Goal: Information Seeking & Learning: Learn about a topic

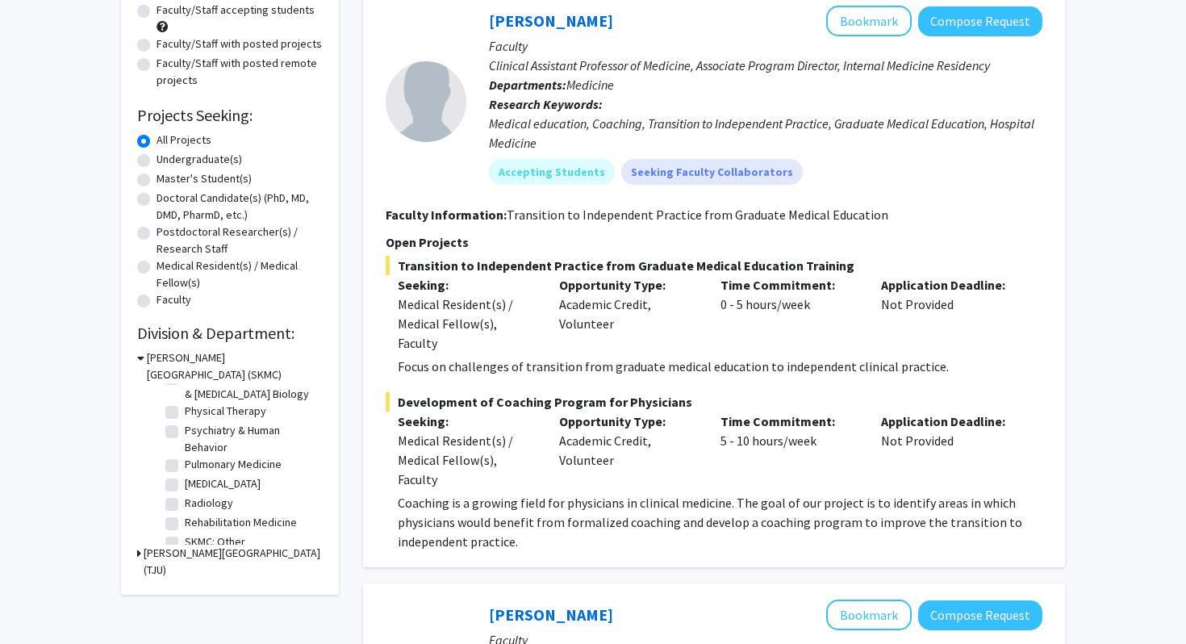
scroll to position [706, 0]
click at [185, 512] on label "Surgery" at bounding box center [204, 510] width 39 height 17
click at [185, 512] on input "Surgery" at bounding box center [190, 507] width 10 height 10
checkbox input "true"
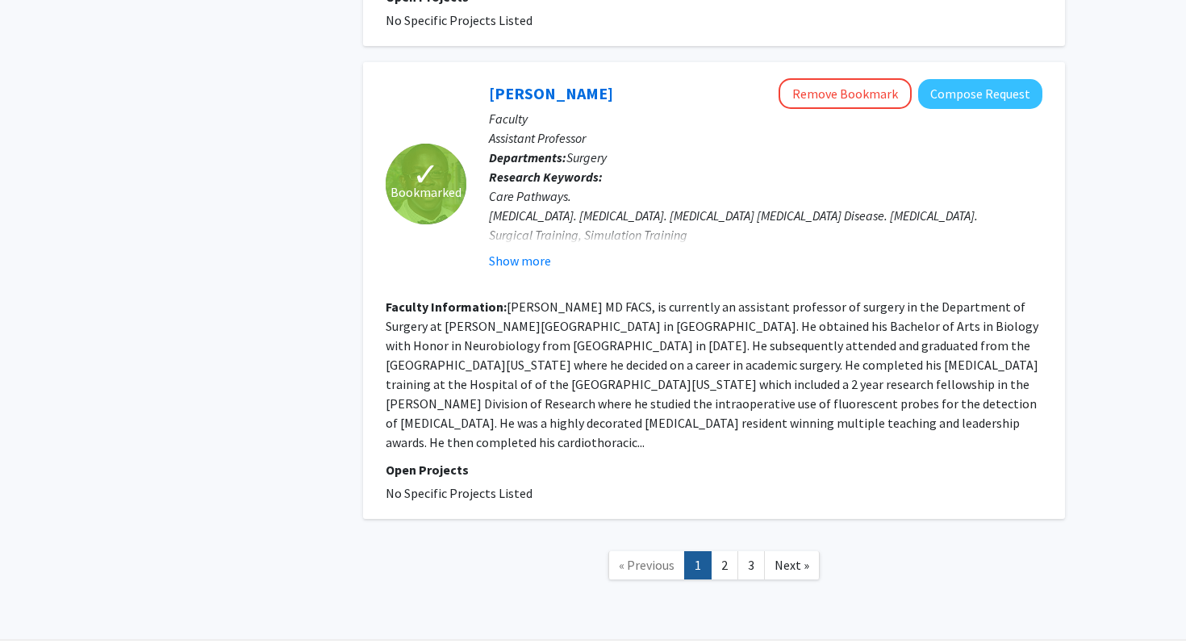
scroll to position [2771, 0]
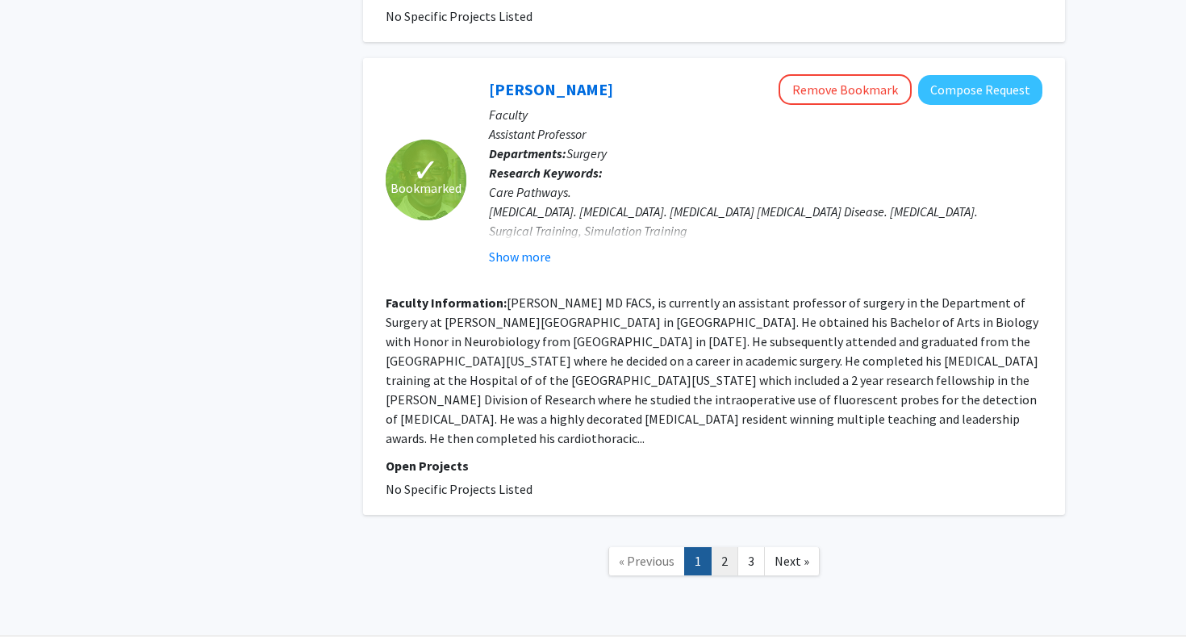
click at [732, 575] on link "2" at bounding box center [724, 561] width 27 height 28
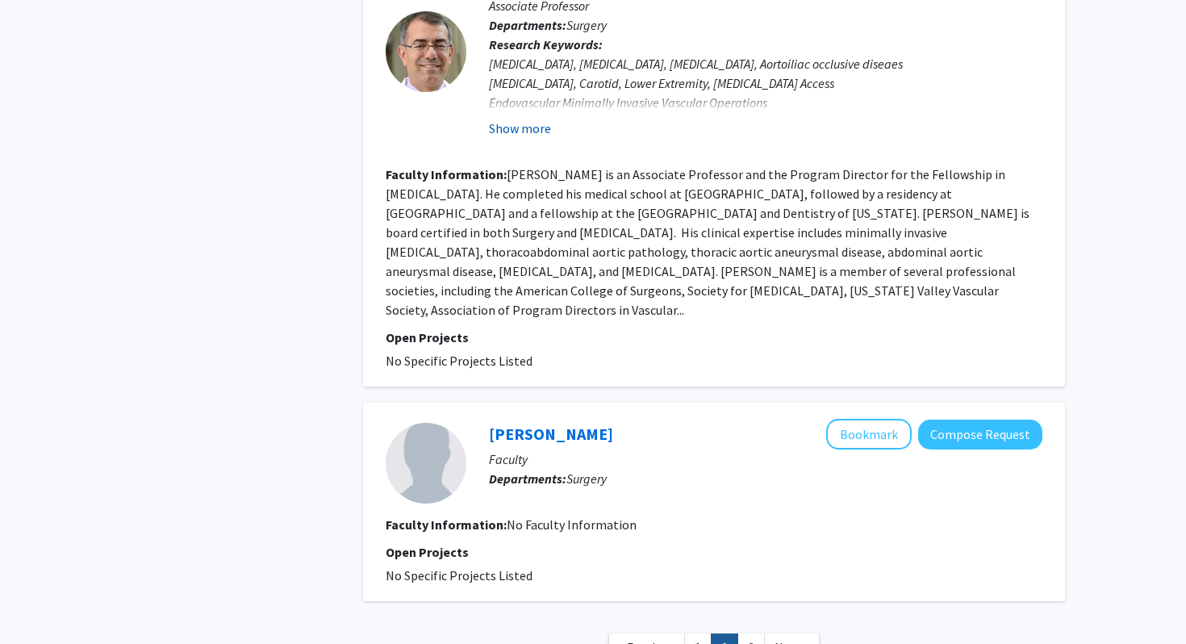
scroll to position [2911, 0]
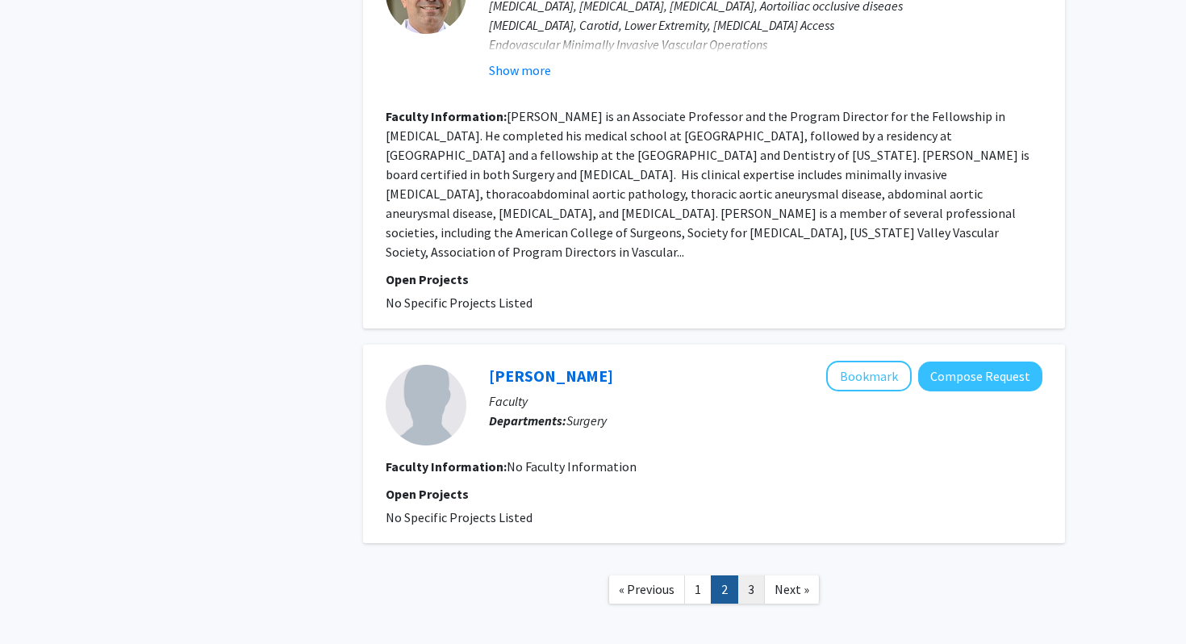
click at [756, 575] on link "3" at bounding box center [750, 589] width 27 height 28
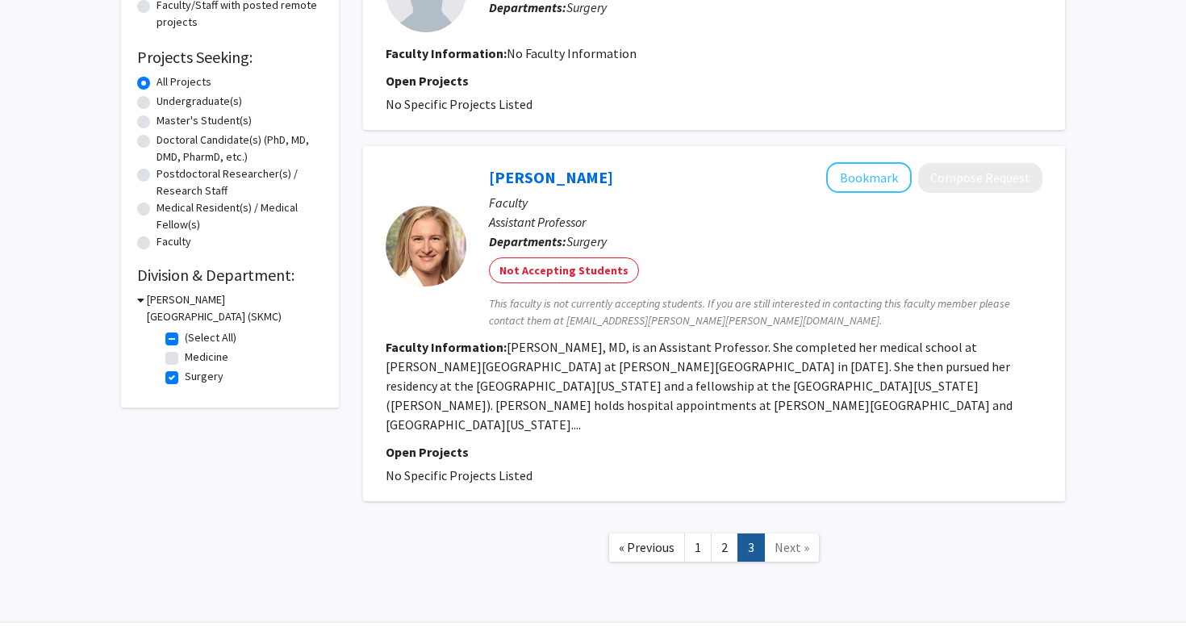
scroll to position [245, 0]
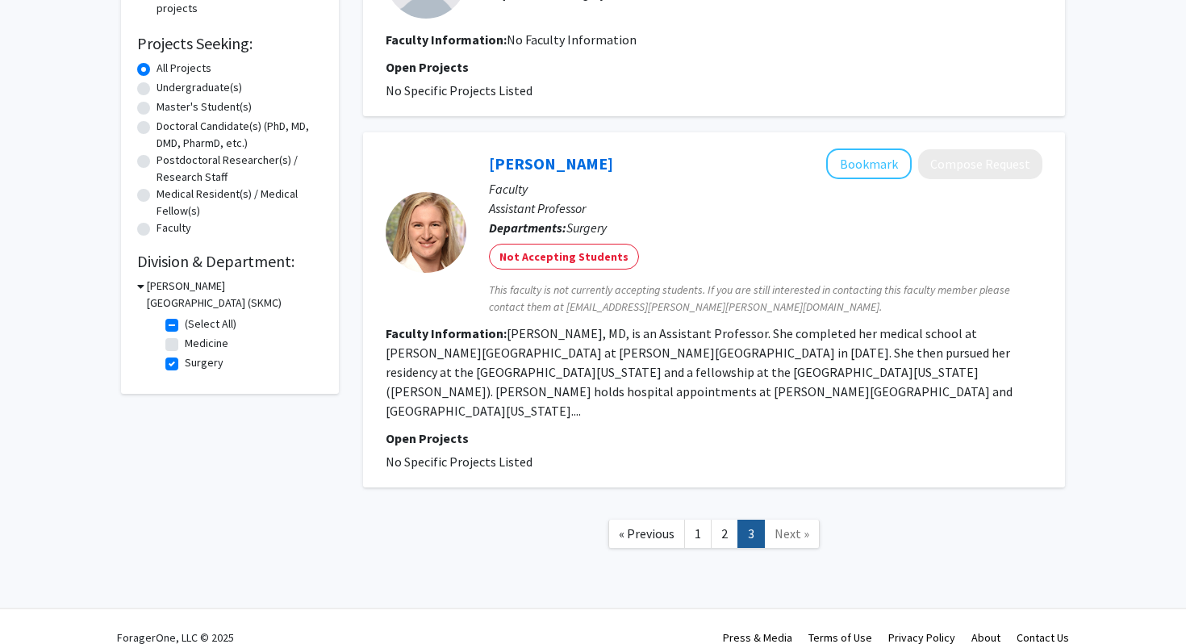
click at [185, 343] on label "Medicine" at bounding box center [207, 343] width 44 height 17
click at [185, 343] on input "Medicine" at bounding box center [190, 340] width 10 height 10
checkbox input "true"
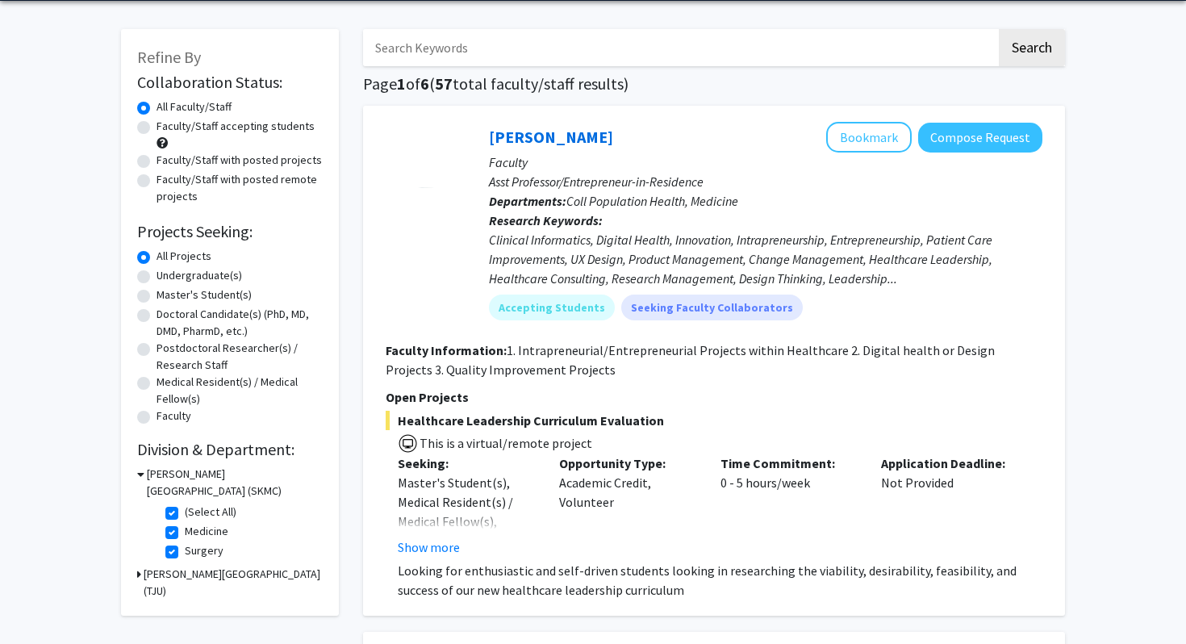
scroll to position [72, 0]
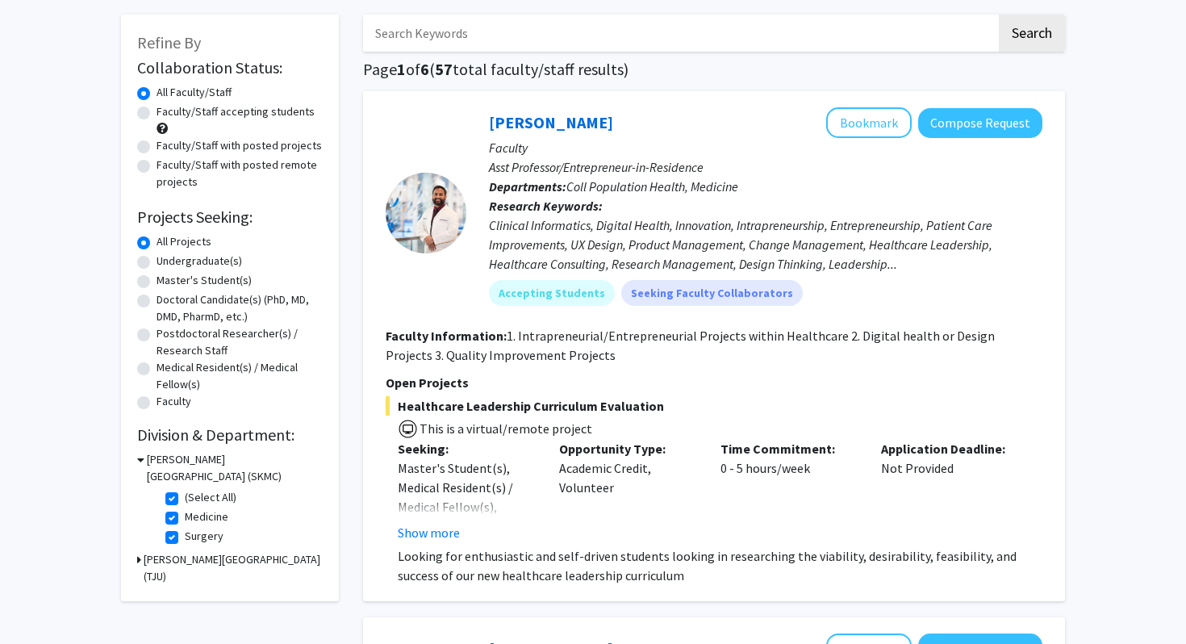
click at [185, 516] on label "Medicine" at bounding box center [207, 516] width 44 height 17
click at [185, 516] on input "Medicine" at bounding box center [190, 513] width 10 height 10
checkbox input "false"
checkbox input "true"
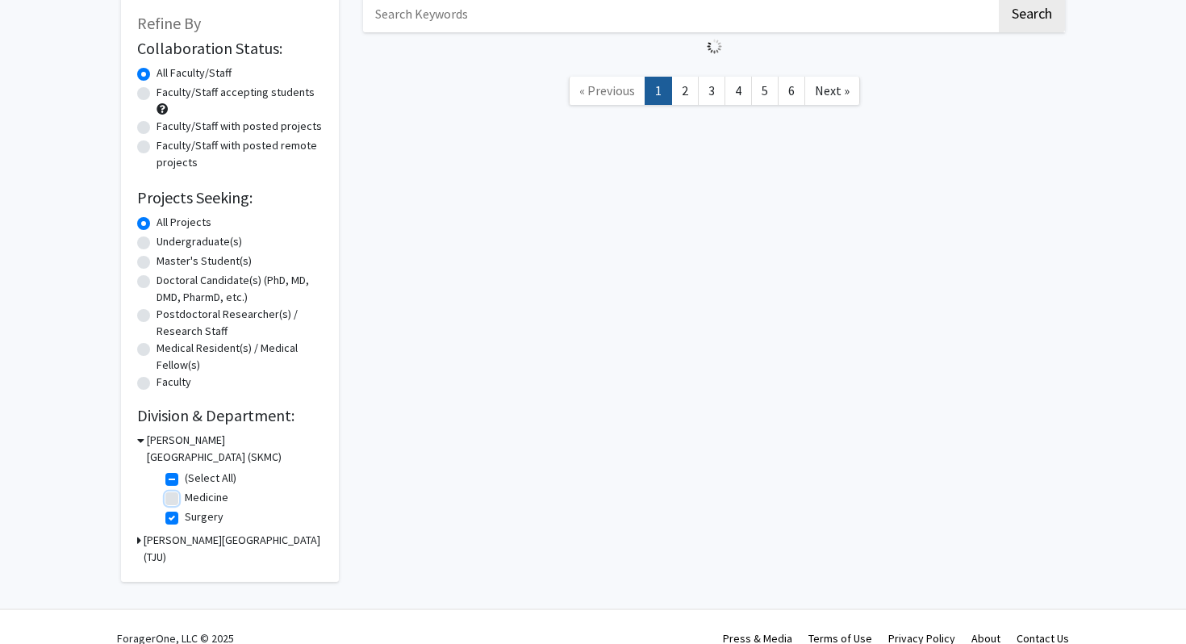
scroll to position [97, 0]
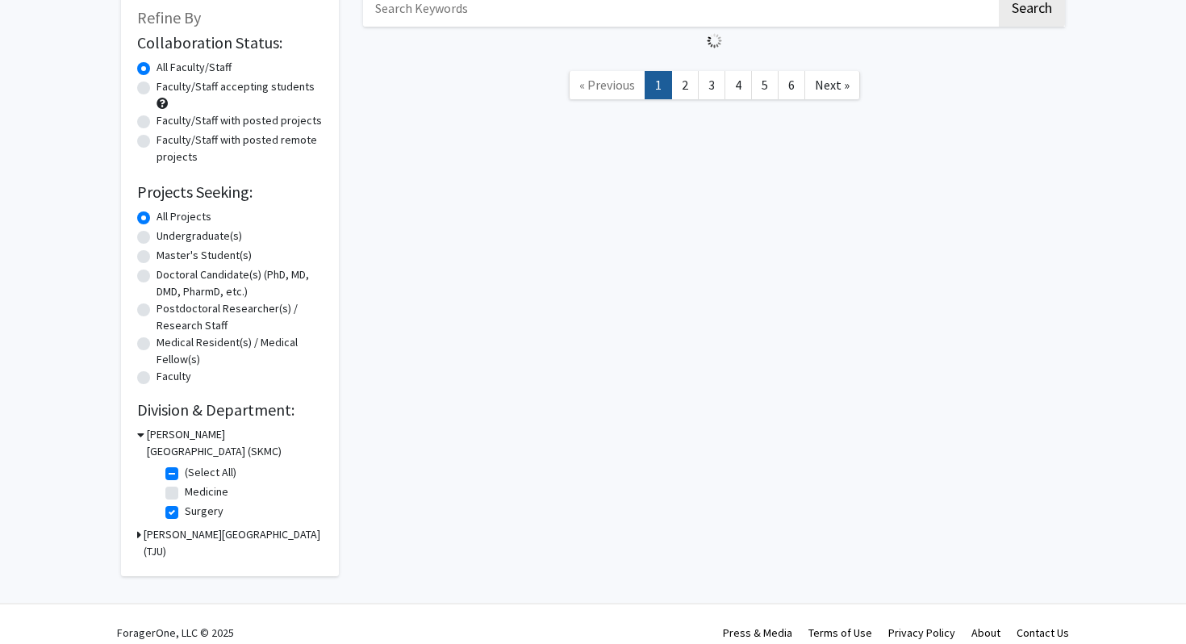
click at [175, 532] on h3 "[PERSON_NAME][GEOGRAPHIC_DATA] (TJU)" at bounding box center [233, 543] width 179 height 34
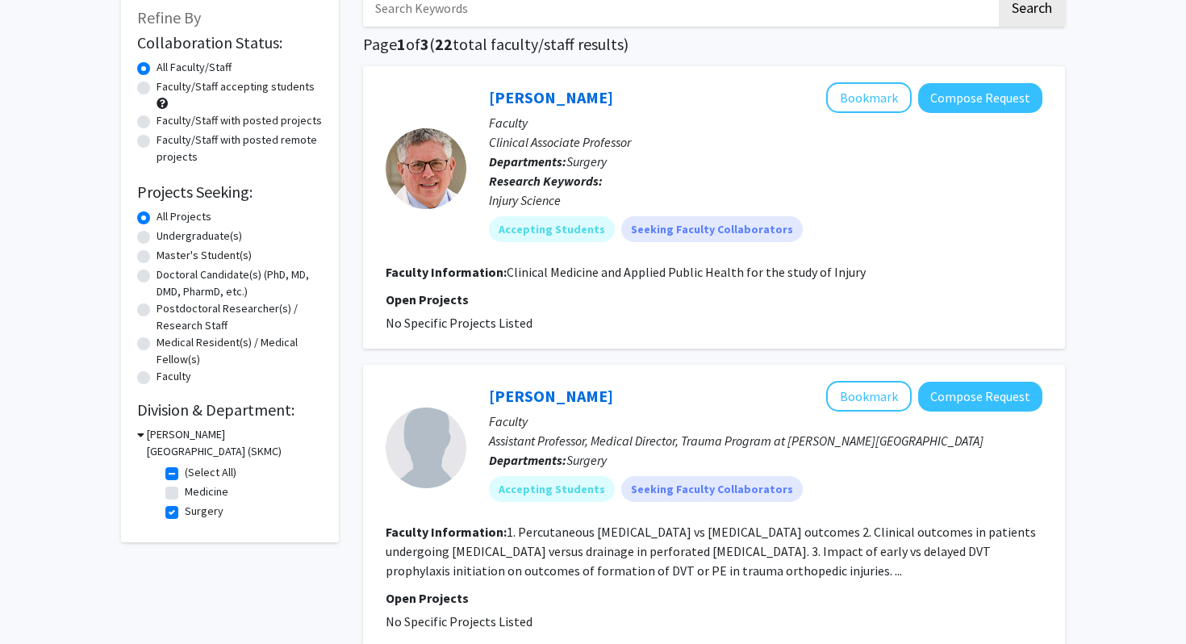
click at [185, 471] on label "(Select All)" at bounding box center [211, 472] width 52 height 17
click at [185, 471] on input "(Select All)" at bounding box center [190, 469] width 10 height 10
checkbox input "false"
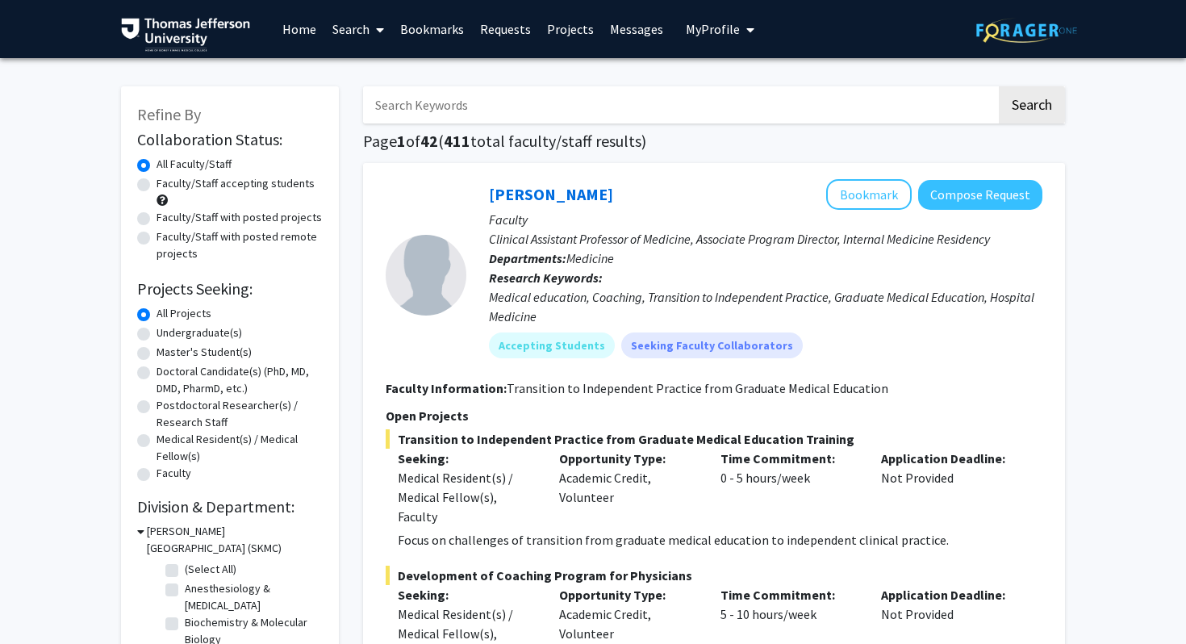
click at [173, 612] on fg-checkbox "Anesthesiology & [MEDICAL_DATA] Anesthesiology & [MEDICAL_DATA]" at bounding box center [241, 597] width 153 height 34
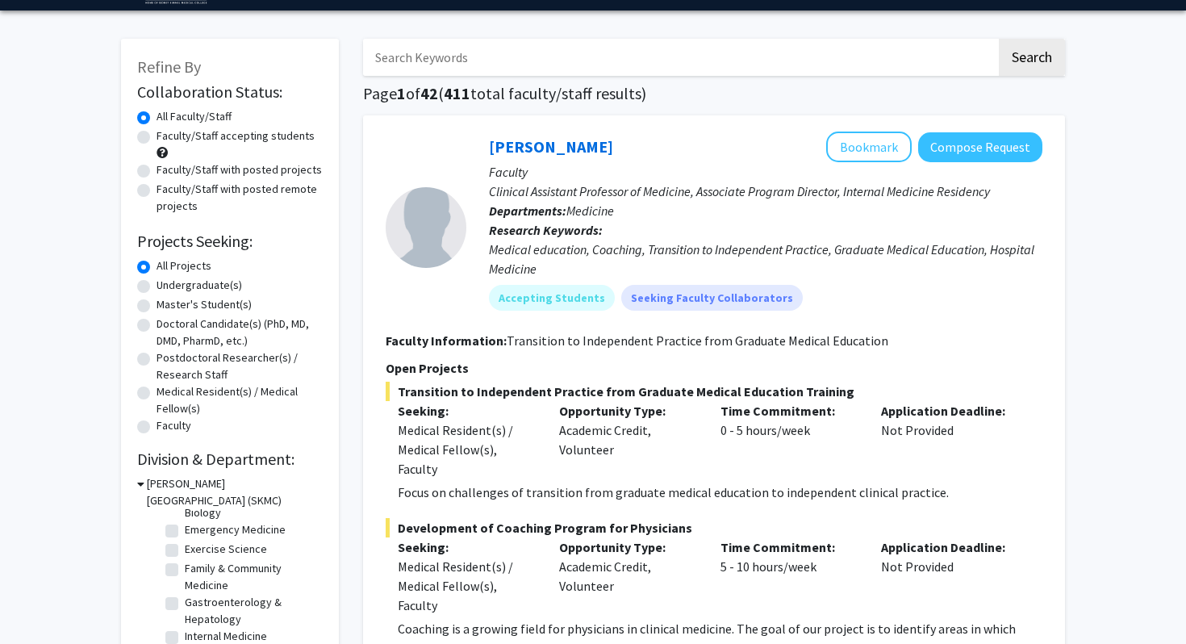
scroll to position [50, 0]
